Goal: Information Seeking & Learning: Learn about a topic

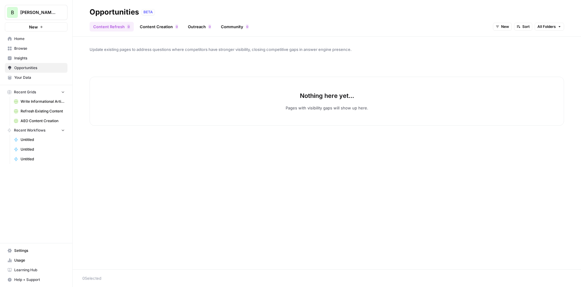
click at [26, 55] on link "Insights" at bounding box center [36, 58] width 63 height 10
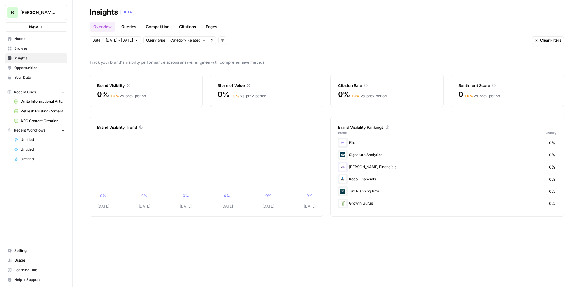
click at [116, 40] on span "[DATE] - [DATE]" at bounding box center [119, 40] width 27 height 5
click at [153, 36] on header "Insights BETA Overview Queries Competition Citations Pages Date [DATE] - [DATE]…" at bounding box center [327, 24] width 509 height 49
click at [175, 41] on span "Category Related" at bounding box center [185, 40] width 30 height 5
click at [175, 58] on button "Category Related" at bounding box center [189, 62] width 45 height 8
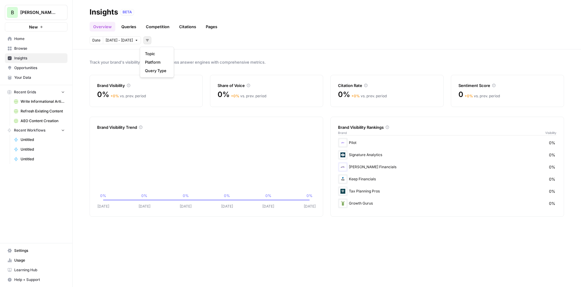
click at [146, 41] on icon "button" at bounding box center [148, 40] width 4 height 4
click at [159, 54] on span "Topic" at bounding box center [155, 54] width 21 height 6
click at [163, 44] on button "Select topics" at bounding box center [174, 40] width 33 height 8
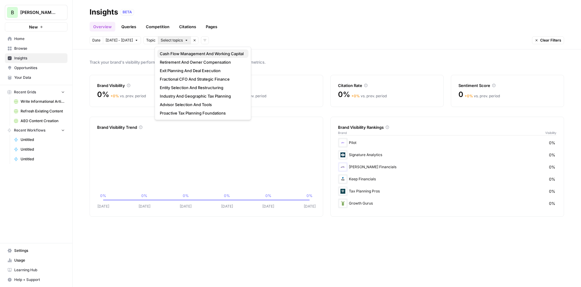
click at [167, 54] on span "Cash Flow Management And Working Capital" at bounding box center [202, 54] width 84 height 6
click at [169, 38] on span "Cash Flow Management And Working Capital" at bounding box center [199, 40] width 77 height 5
click at [182, 76] on span "Fractional CFO And Strategic Finance" at bounding box center [205, 79] width 90 height 6
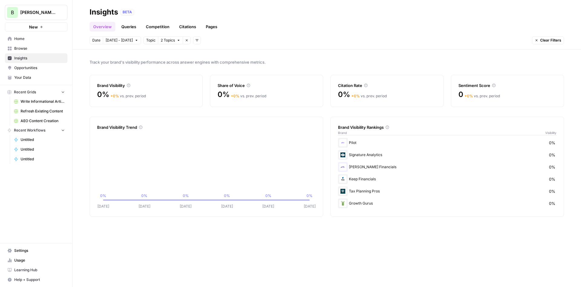
click at [130, 27] on link "Queries" at bounding box center [129, 27] width 22 height 10
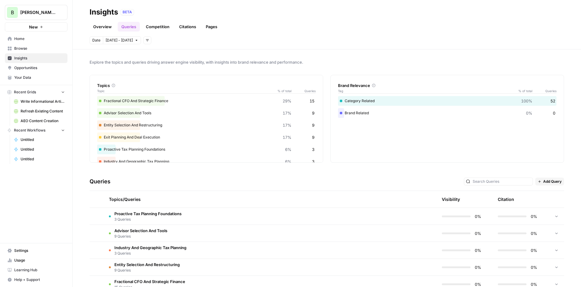
click at [164, 31] on link "Competition" at bounding box center [157, 27] width 31 height 10
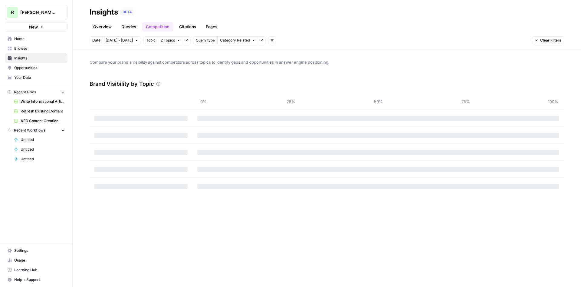
click at [103, 28] on link "Overview" at bounding box center [103, 27] width 26 height 10
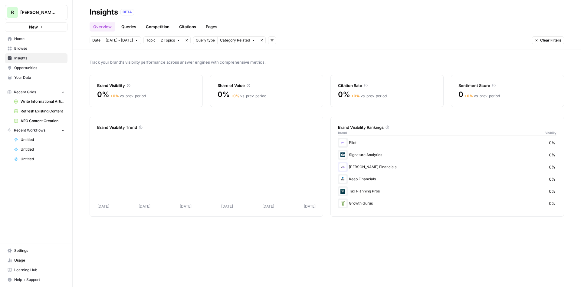
click at [24, 66] on span "Opportunities" at bounding box center [39, 67] width 51 height 5
